Goal: Information Seeking & Learning: Learn about a topic

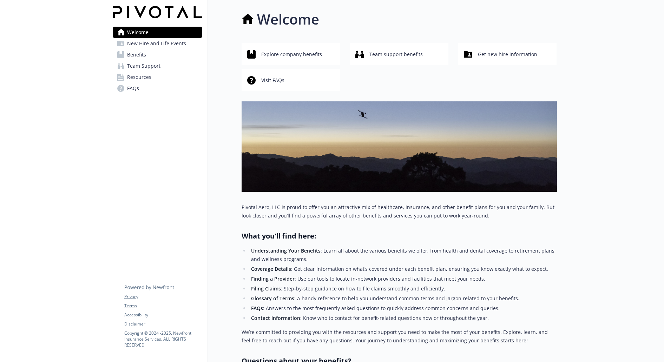
click at [140, 56] on span "Benefits" at bounding box center [136, 54] width 19 height 11
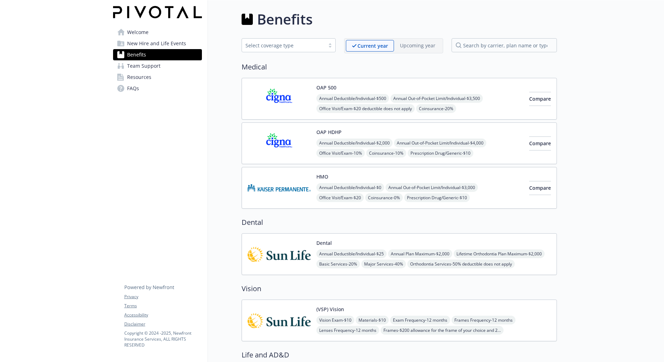
click at [152, 45] on span "New Hire and Life Events" at bounding box center [156, 43] width 59 height 11
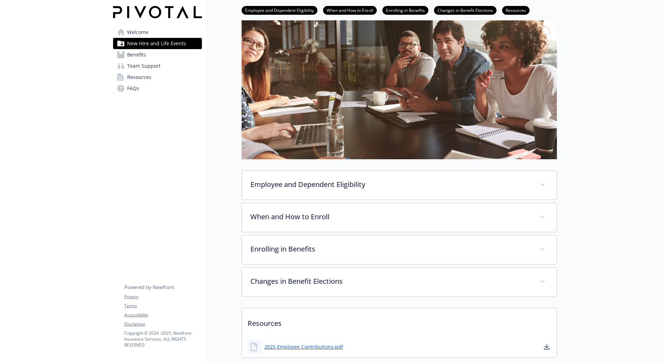
scroll to position [110, 0]
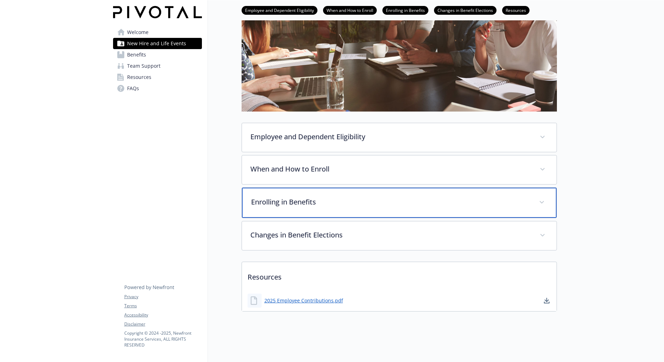
click at [544, 201] on icon at bounding box center [541, 202] width 4 height 2
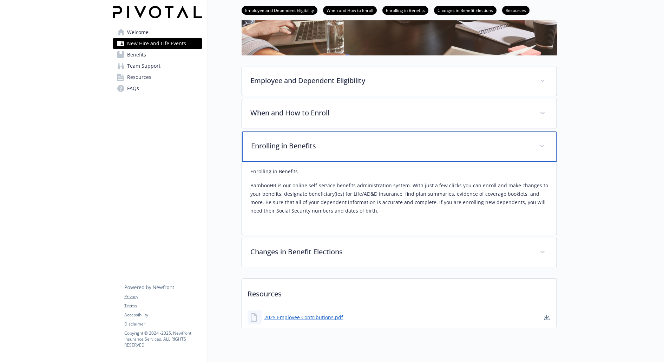
scroll to position [184, 0]
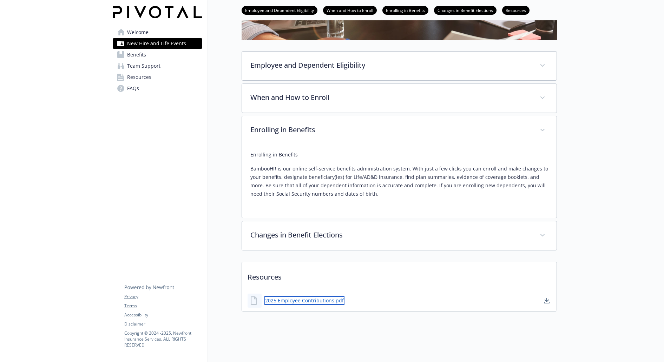
click at [293, 296] on link "2025 Employee Contributions.pdf" at bounding box center [304, 300] width 80 height 9
click at [137, 53] on span "Benefits" at bounding box center [136, 54] width 19 height 11
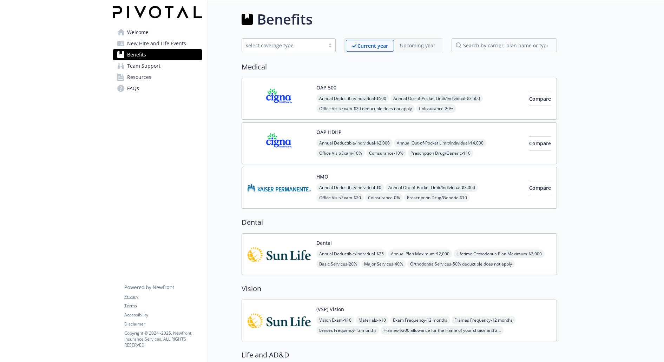
click at [331, 132] on button "OAP HDHP" at bounding box center [328, 132] width 25 height 7
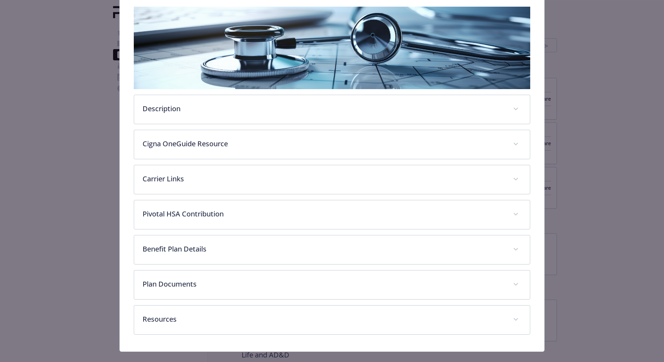
scroll to position [123, 0]
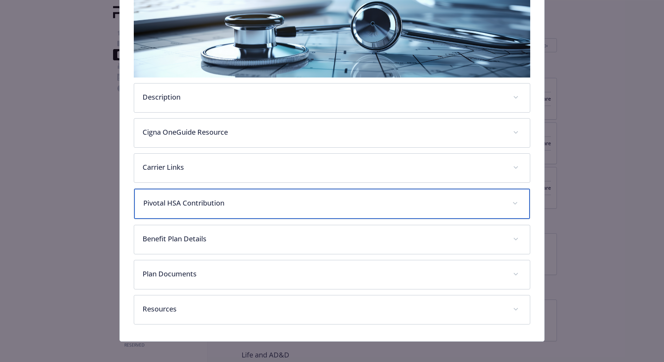
click at [513, 202] on icon "details for plan Medical - OAP HDHP - HDHP PPO" at bounding box center [515, 203] width 4 height 3
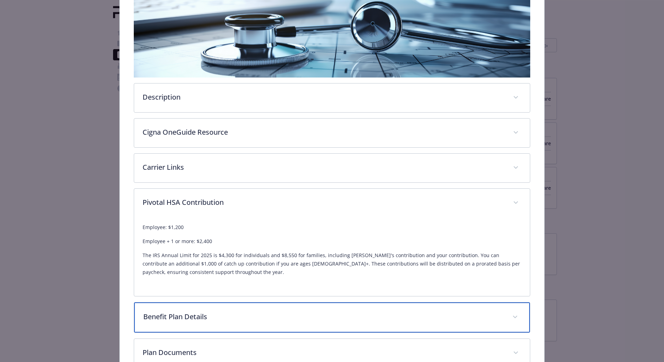
click at [291, 306] on div "Benefit Plan Details" at bounding box center [331, 318] width 395 height 30
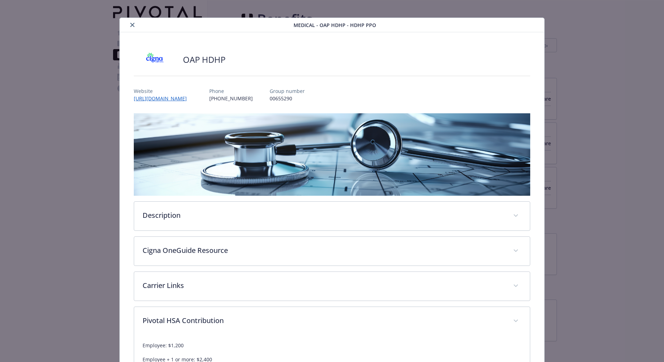
scroll to position [0, 0]
